Goal: Navigation & Orientation: Go to known website

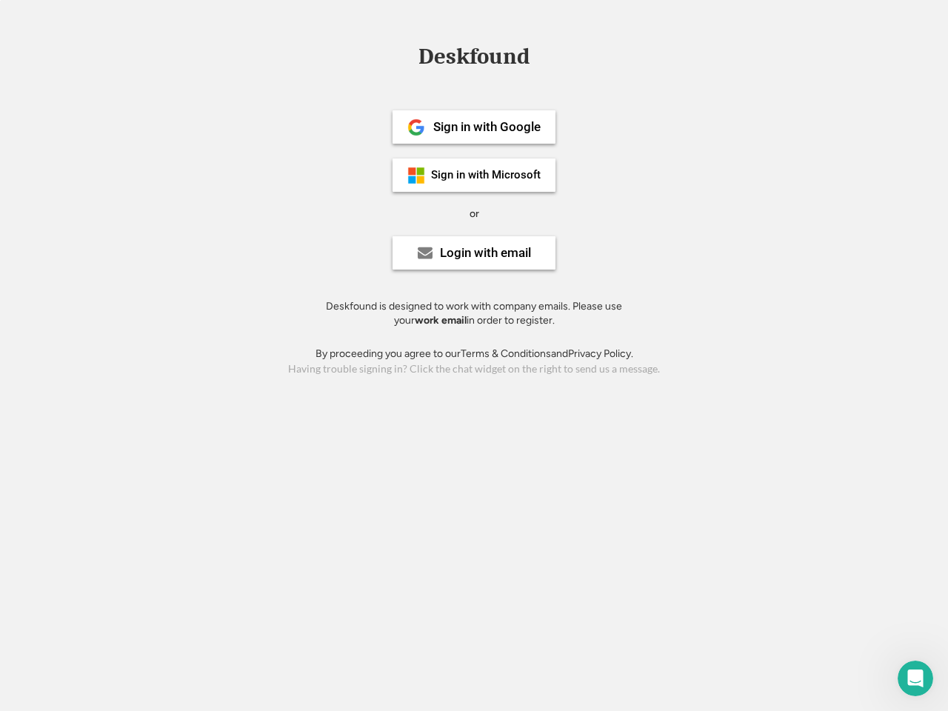
click at [474, 212] on div "or" at bounding box center [474, 214] width 10 height 15
click at [474, 59] on div "Deskfound" at bounding box center [474, 56] width 126 height 23
click at [405, 56] on div "Deskfound" at bounding box center [474, 59] width 948 height 28
click at [474, 59] on div "Deskfound" at bounding box center [474, 56] width 126 height 23
click at [474, 213] on div "or" at bounding box center [474, 214] width 10 height 15
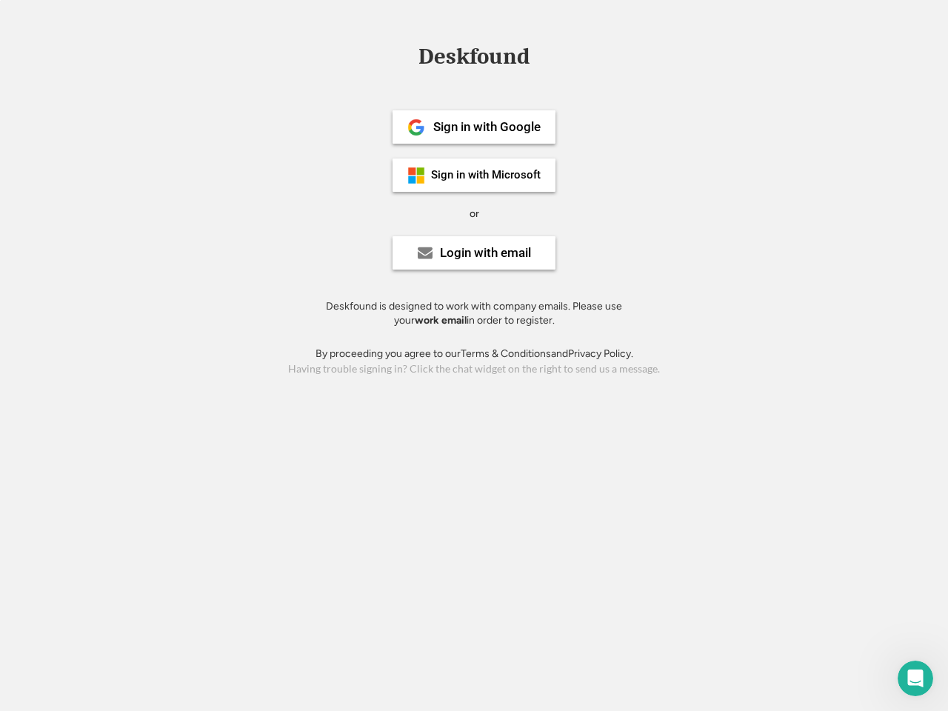
click at [474, 127] on div "Sign in with Google" at bounding box center [486, 127] width 107 height 13
click at [486, 127] on div "Sign in with Google" at bounding box center [486, 127] width 107 height 13
click at [416, 127] on img at bounding box center [416, 127] width 18 height 18
click at [474, 175] on div "Sign in with Microsoft" at bounding box center [486, 175] width 110 height 11
click at [486, 175] on div "Sign in with Microsoft" at bounding box center [486, 175] width 110 height 11
